Goal: Transaction & Acquisition: Purchase product/service

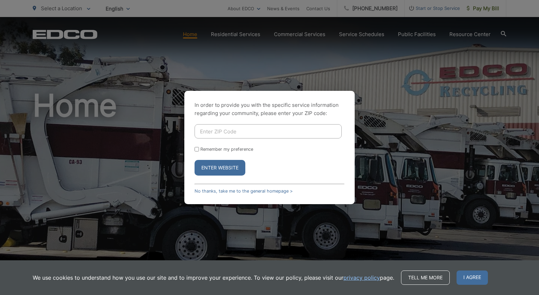
click at [218, 133] on input "Enter ZIP Code" at bounding box center [267, 131] width 147 height 14
type input "92084"
click at [197, 150] on input "Remember my preference" at bounding box center [196, 149] width 4 height 4
checkbox input "true"
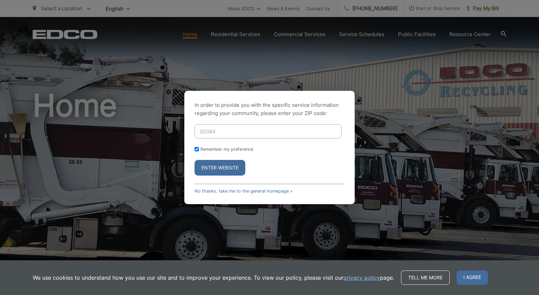
click at [217, 170] on button "Enter Website" at bounding box center [219, 168] width 51 height 16
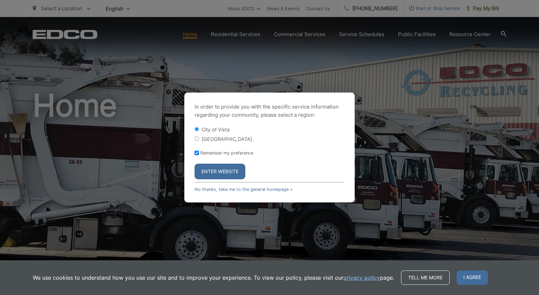
click at [217, 170] on button "Enter Website" at bounding box center [219, 172] width 51 height 16
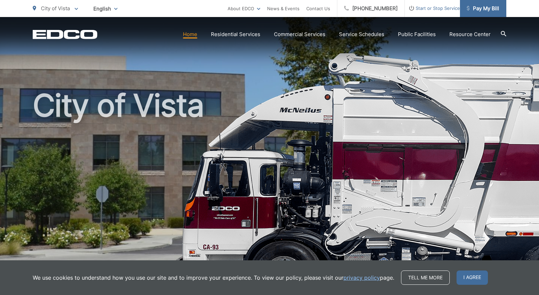
click at [484, 8] on span "Pay My Bill" at bounding box center [483, 8] width 32 height 8
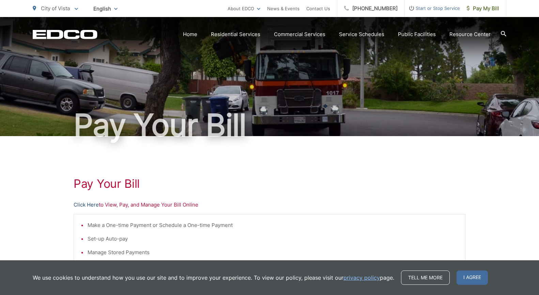
click at [85, 205] on link "Click Here" at bounding box center [86, 205] width 25 height 8
